Goal: Transaction & Acquisition: Purchase product/service

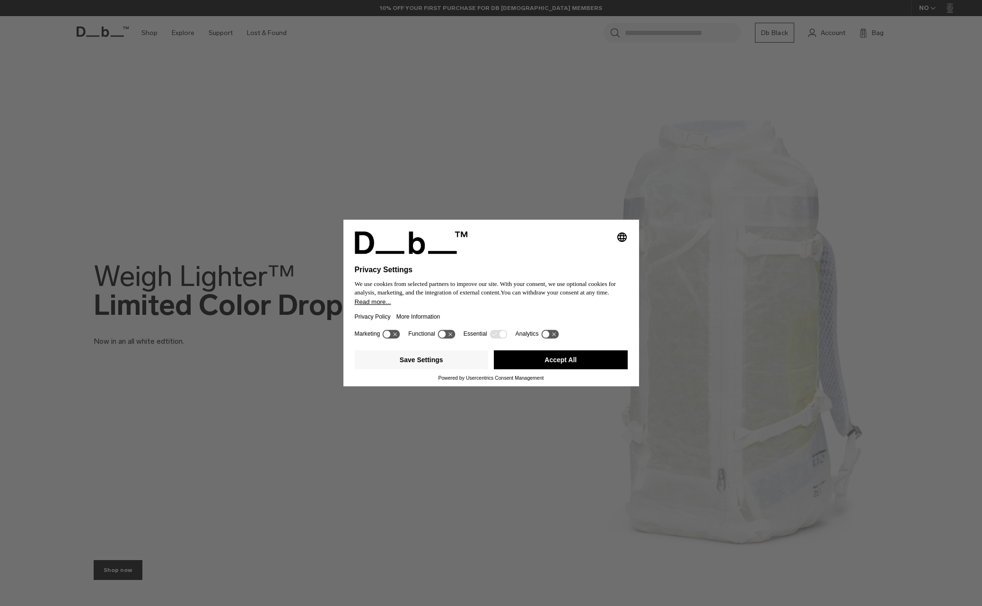
drag, startPoint x: 581, startPoint y: 365, endPoint x: 595, endPoint y: 362, distance: 14.1
click at [580, 364] on button "Accept All" at bounding box center [561, 359] width 134 height 19
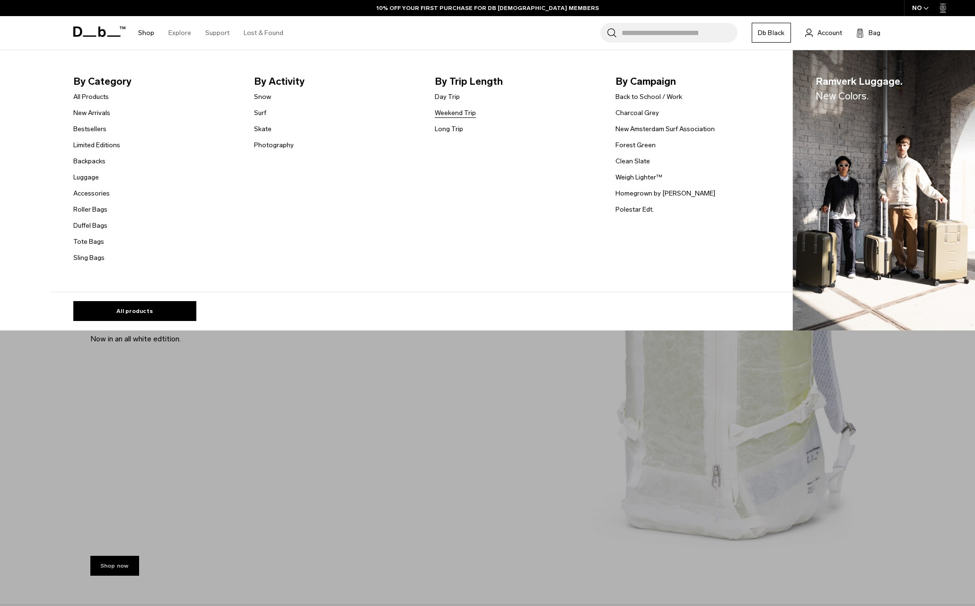
click at [456, 114] on link "Weekend Trip" at bounding box center [455, 113] width 41 height 10
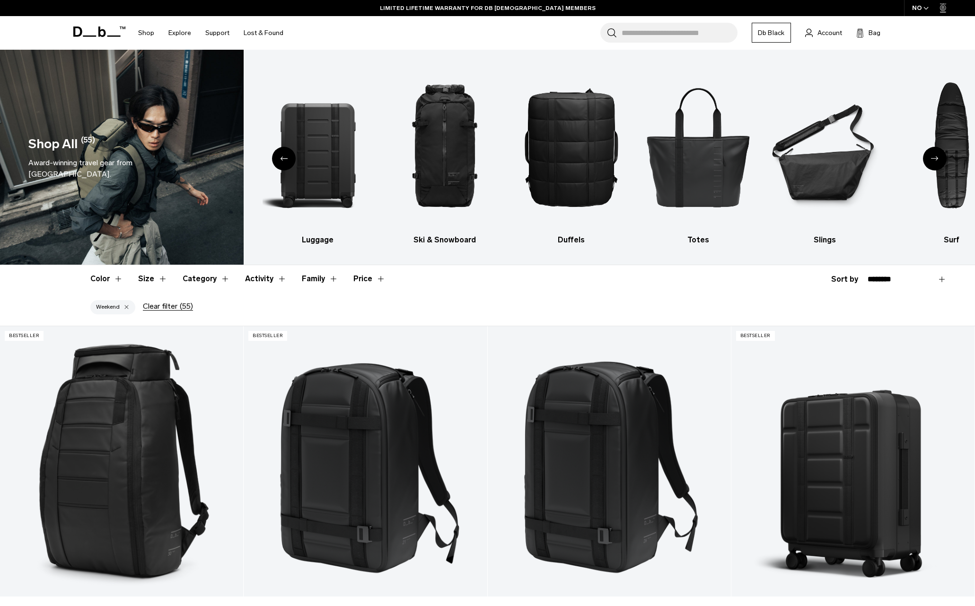
click at [91, 37] on span at bounding box center [99, 32] width 52 height 36
click at [90, 31] on icon at bounding box center [99, 31] width 52 height 10
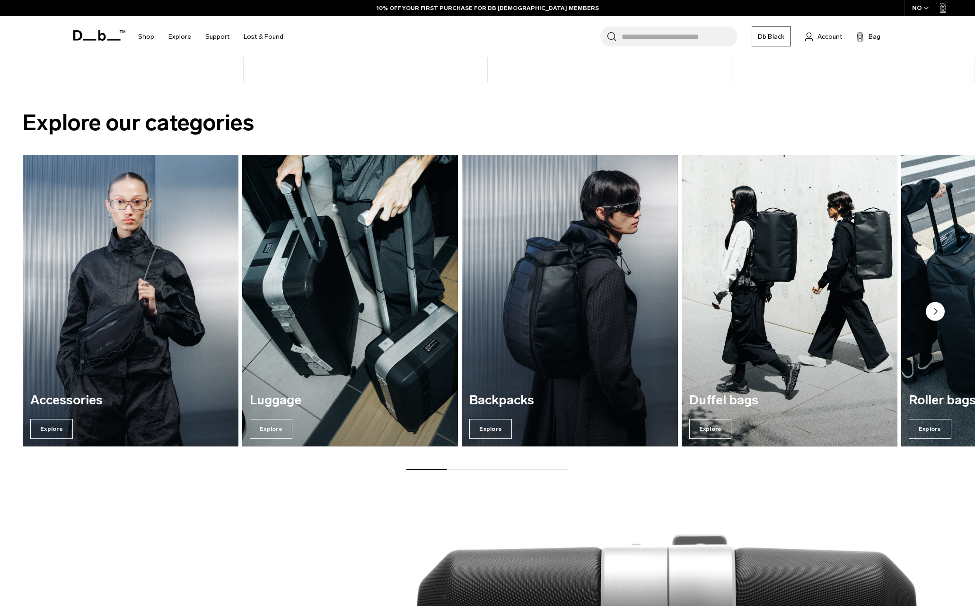
scroll to position [869, 0]
